Goal: Find specific page/section: Find specific page/section

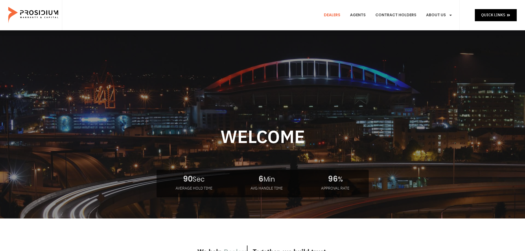
click at [335, 15] on link "Dealers" at bounding box center [332, 15] width 25 height 20
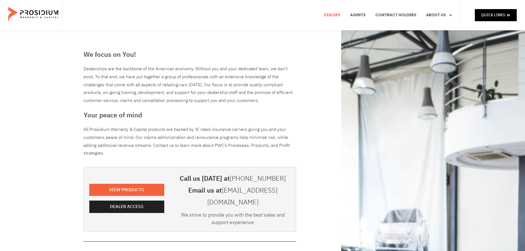
click at [339, 14] on link "Dealers" at bounding box center [332, 15] width 25 height 20
click at [492, 15] on span "Quick Links" at bounding box center [494, 15] width 24 height 7
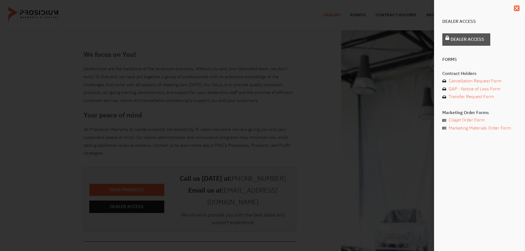
click at [456, 41] on span "Dealer Access" at bounding box center [468, 40] width 34 height 8
click at [453, 39] on span "Dealer Access" at bounding box center [468, 40] width 34 height 8
click at [471, 165] on div "Dealer Access Dealer Access Forms Contract Holders Cancellation Request Form GA…" at bounding box center [479, 125] width 91 height 251
